Goal: Information Seeking & Learning: Learn about a topic

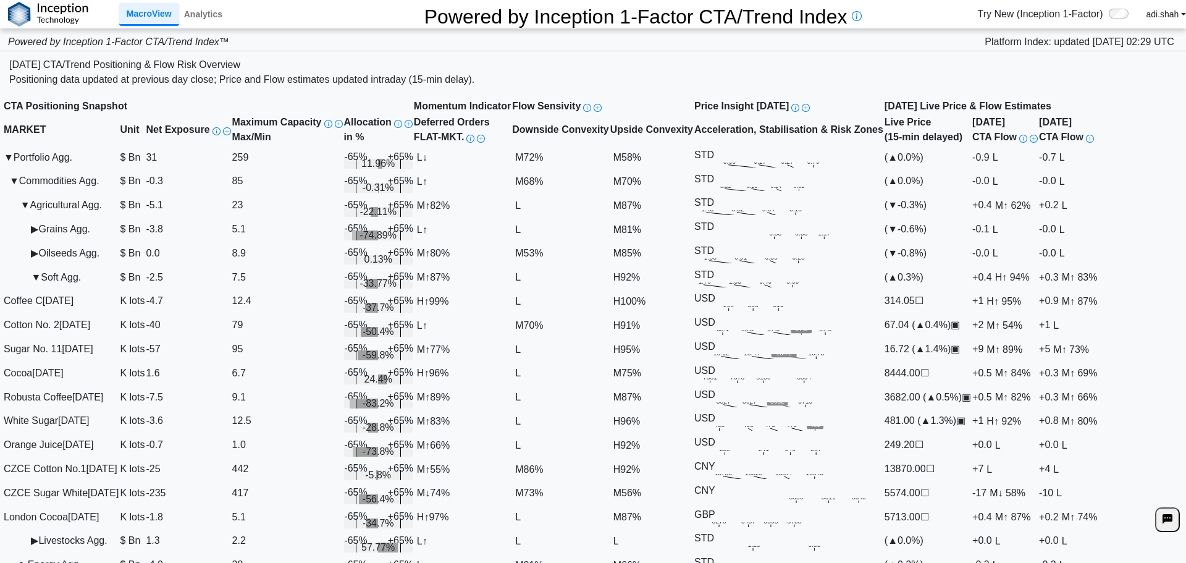
click at [30, 289] on td "▼ Soft Agg." at bounding box center [61, 277] width 116 height 24
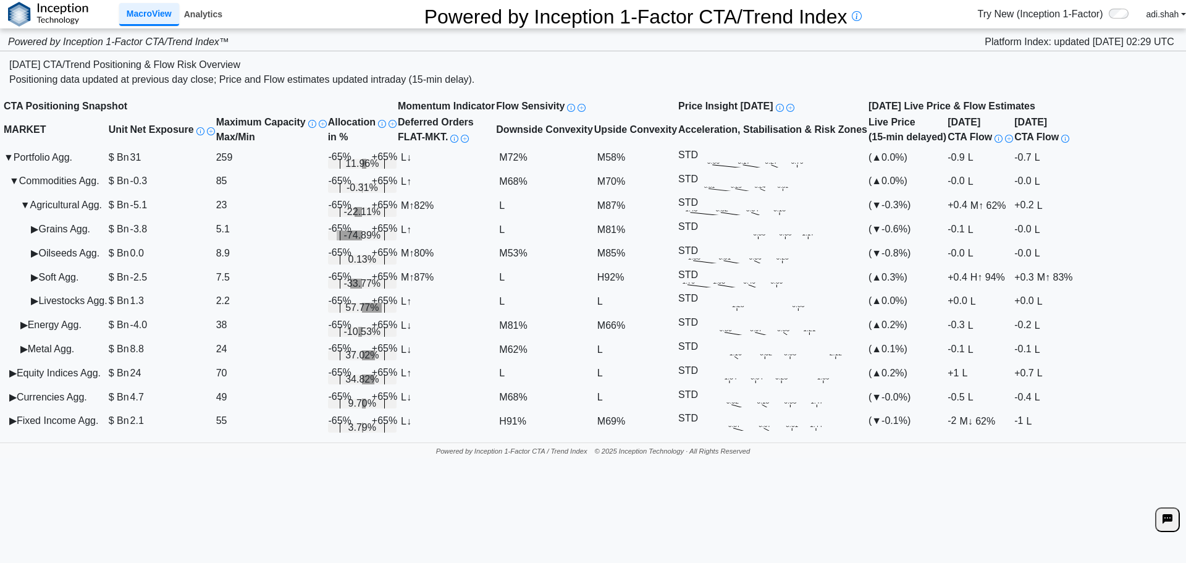
click at [204, 12] on link "Analytics" at bounding box center [203, 14] width 48 height 21
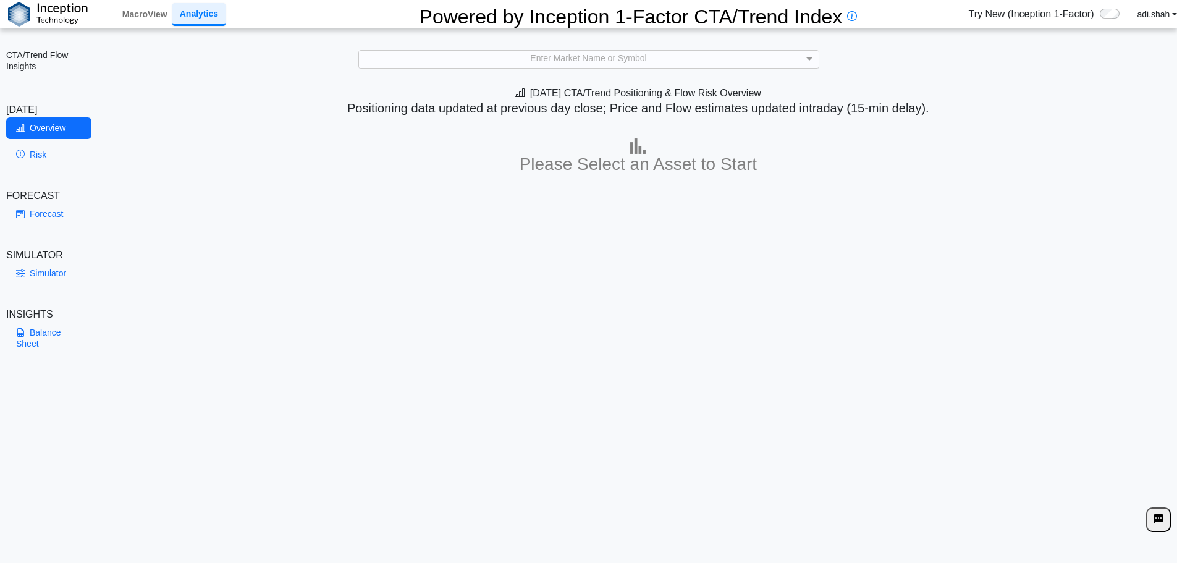
click at [529, 54] on div "Enter Market Name or Symbol" at bounding box center [589, 59] width 460 height 17
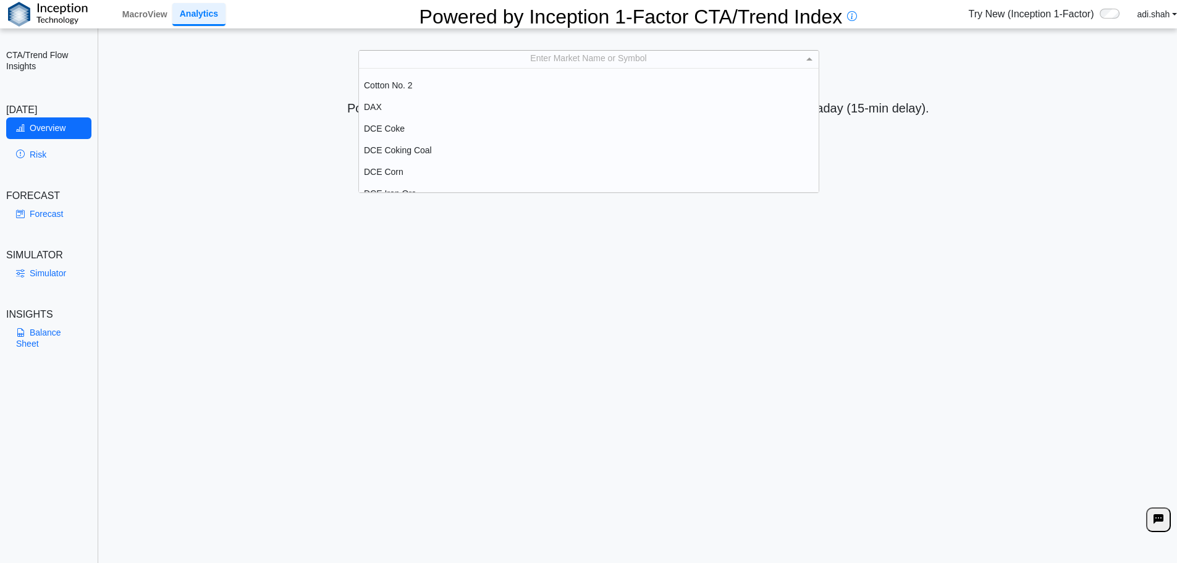
scroll to position [494, 0]
click at [393, 147] on div "Cotton No. 2" at bounding box center [589, 148] width 460 height 22
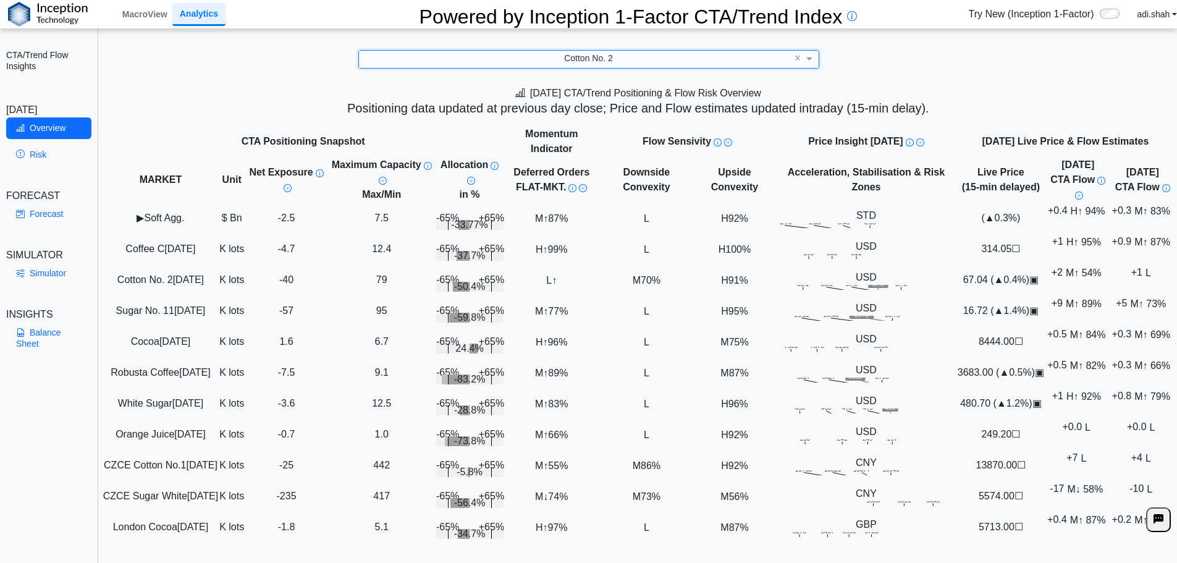
scroll to position [6, 0]
click at [166, 281] on div "Cotton No. [DATE]" at bounding box center [160, 279] width 115 height 15
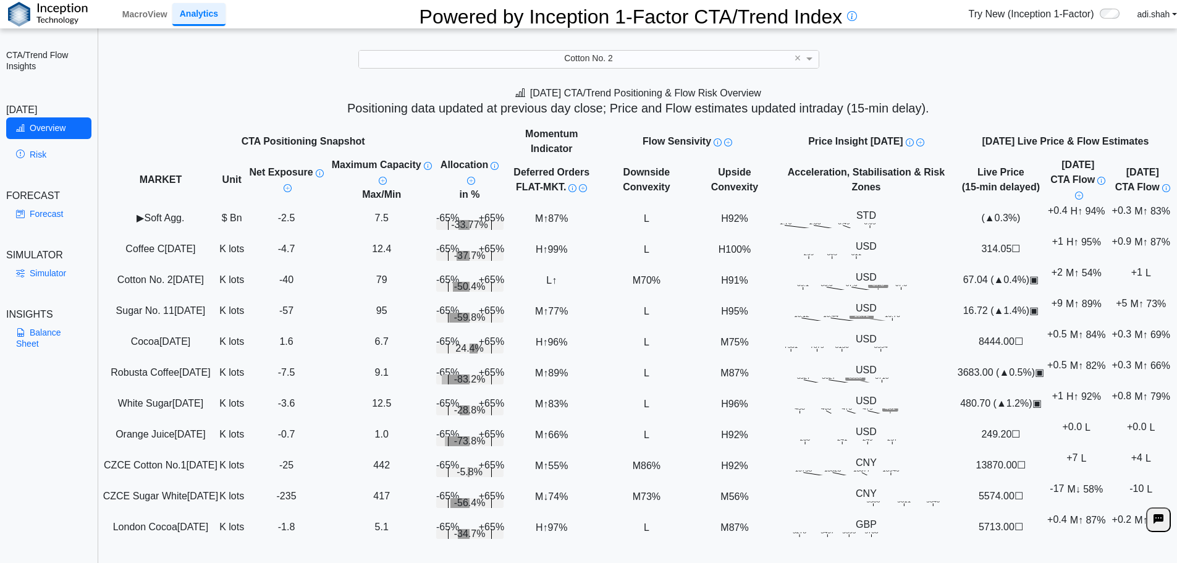
click at [178, 279] on div "Cotton No. [DATE]" at bounding box center [160, 279] width 115 height 15
click at [172, 277] on div "Cotton No. [DATE]" at bounding box center [160, 279] width 115 height 15
click at [28, 154] on link "Risk" at bounding box center [48, 154] width 85 height 21
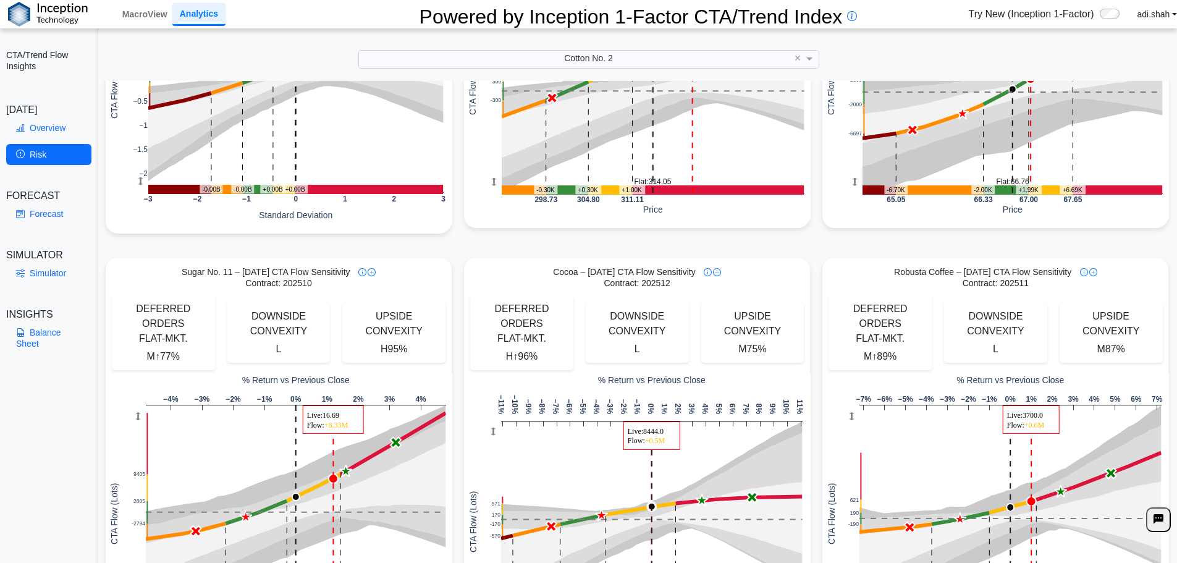
scroll to position [309, 0]
